Goal: Transaction & Acquisition: Purchase product/service

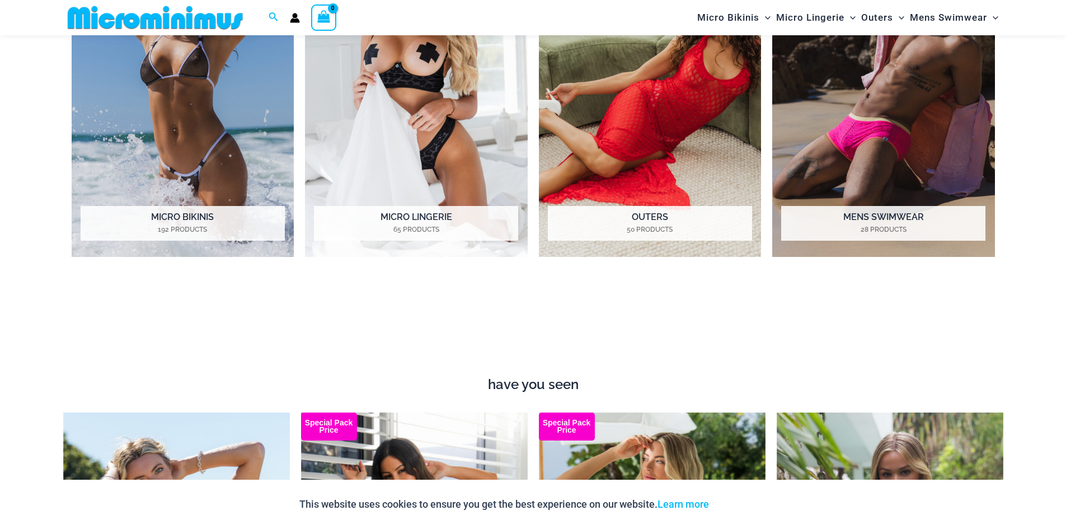
scroll to position [774, 0]
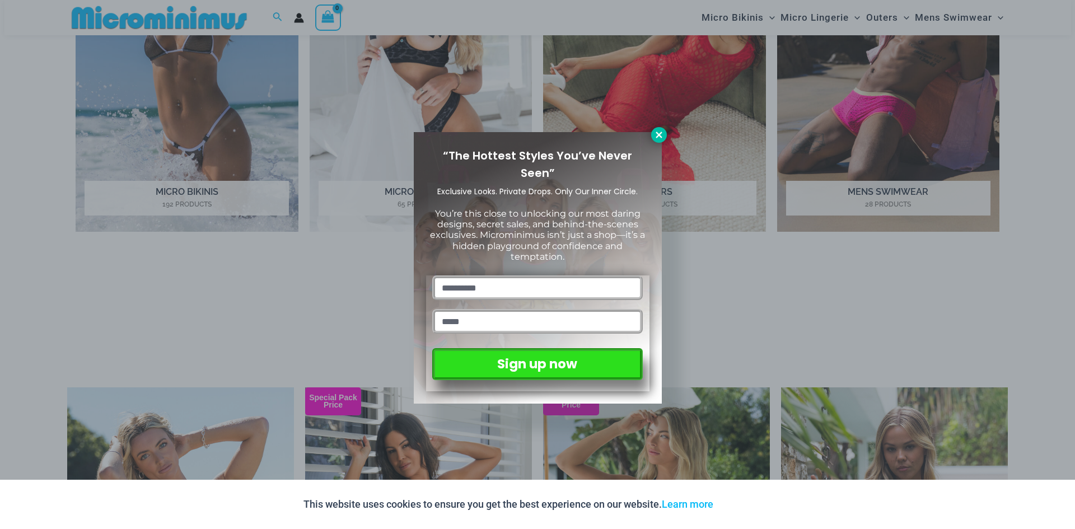
click at [661, 132] on icon at bounding box center [659, 135] width 6 height 6
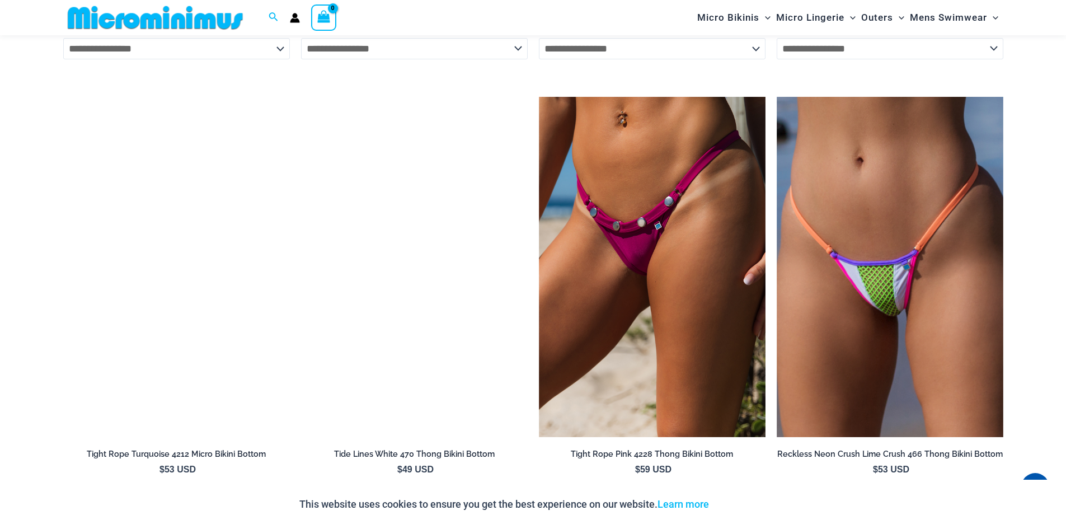
scroll to position [3517, 0]
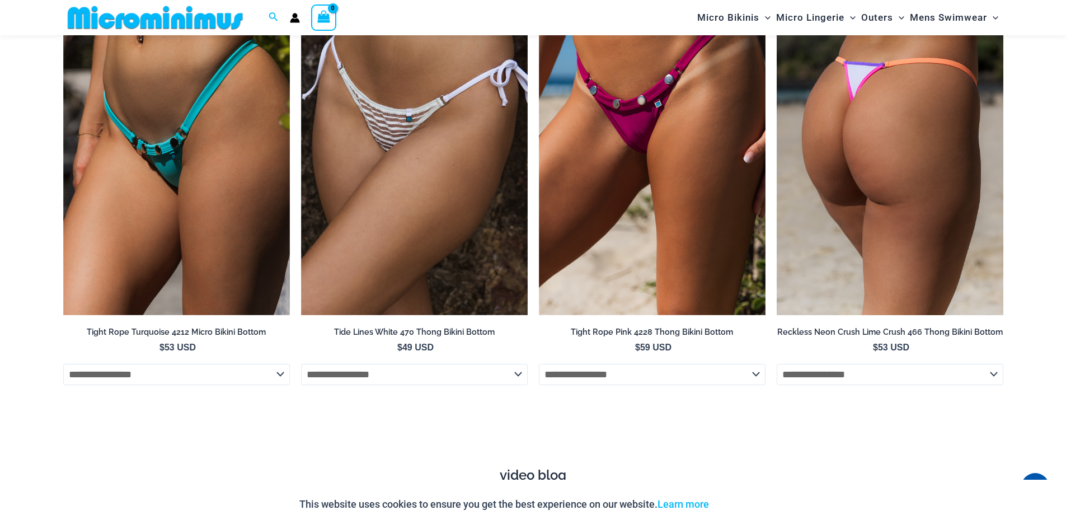
click at [881, 159] on img at bounding box center [890, 145] width 227 height 340
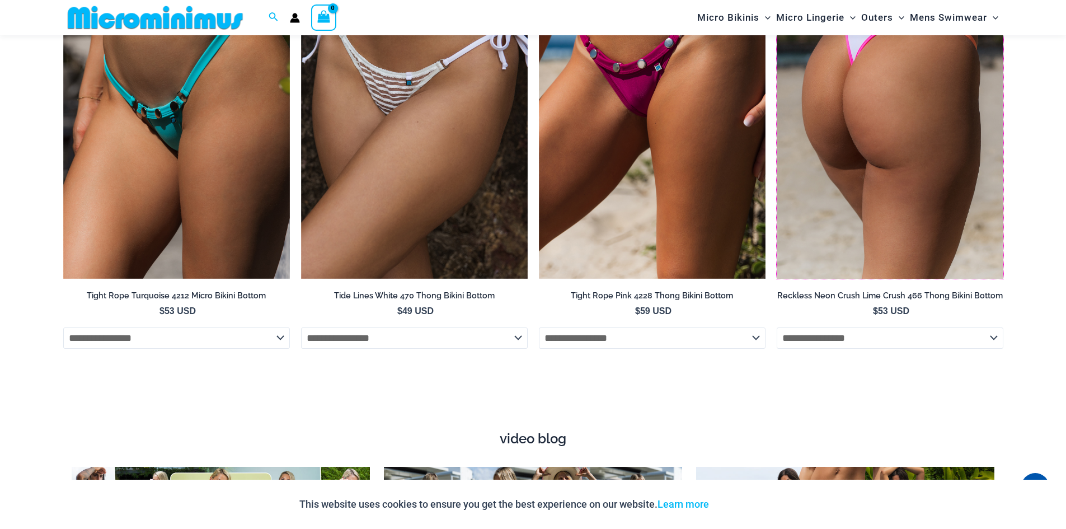
scroll to position [3573, 0]
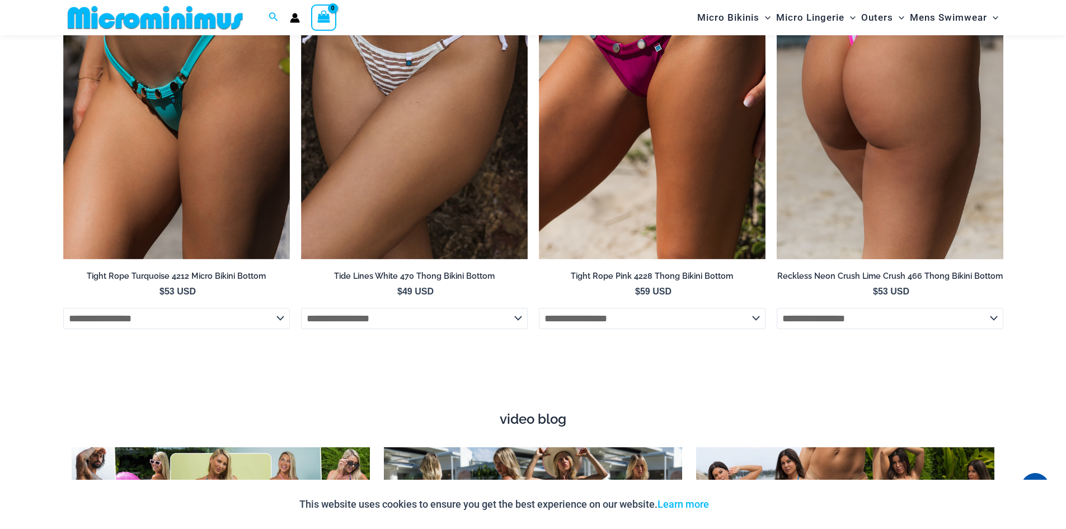
click at [852, 308] on select "**********" at bounding box center [890, 318] width 227 height 21
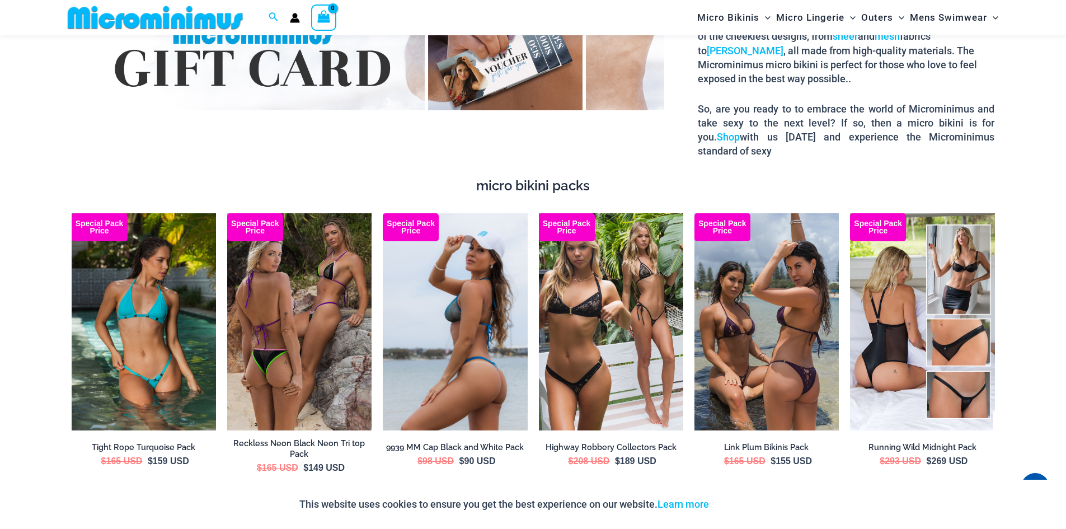
scroll to position [1557, 0]
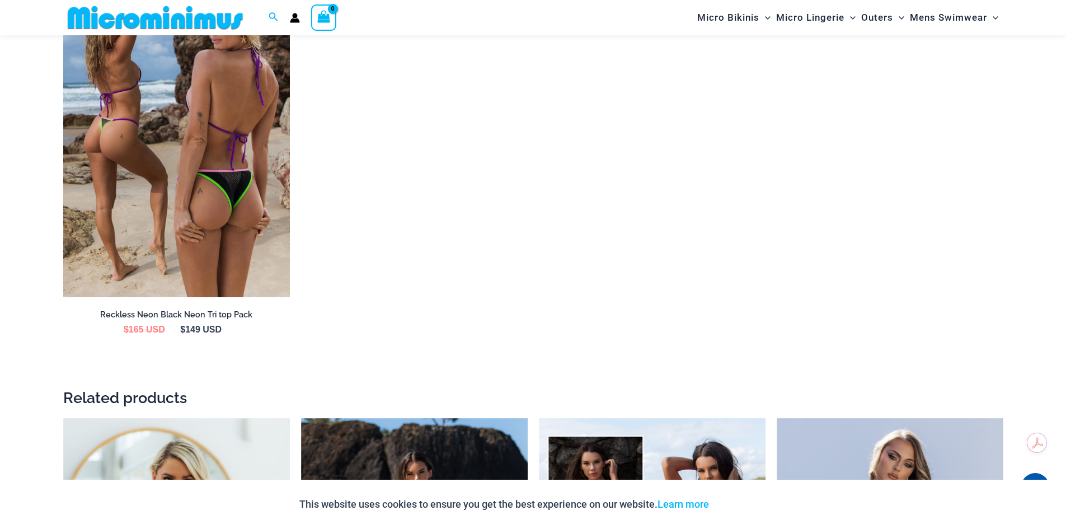
scroll to position [2124, 0]
